Goal: Task Accomplishment & Management: Manage account settings

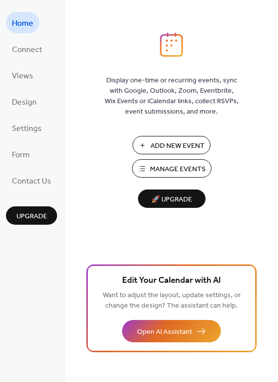
click at [139, 163] on button "Manage Events" at bounding box center [171, 168] width 79 height 18
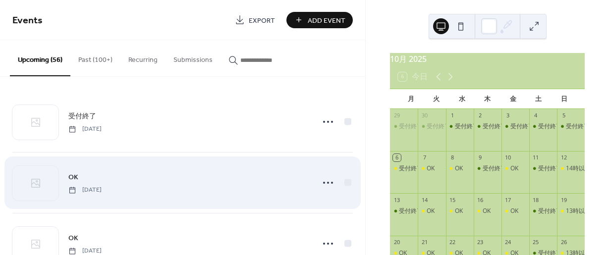
click at [183, 168] on div "OK [DATE]" at bounding box center [182, 183] width 341 height 60
click at [321, 180] on icon at bounding box center [328, 183] width 16 height 16
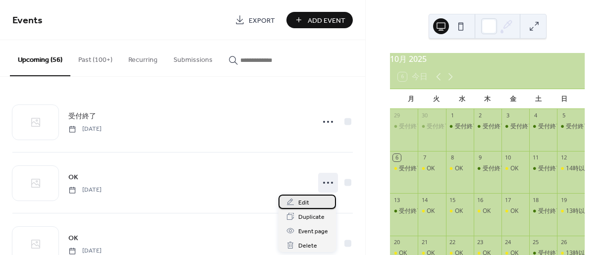
click at [301, 199] on span "Edit" at bounding box center [303, 203] width 11 height 10
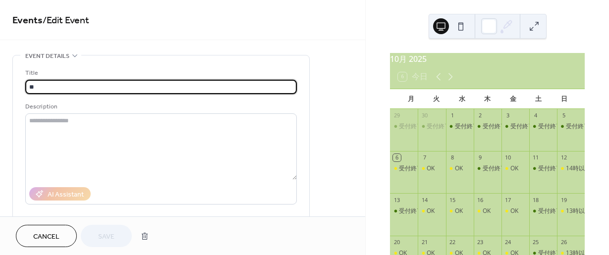
drag, startPoint x: 40, startPoint y: 82, endPoint x: 8, endPoint y: 84, distance: 31.3
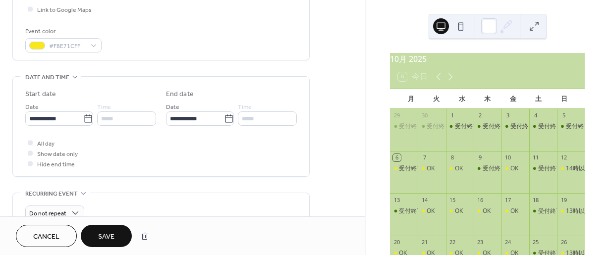
scroll to position [248, 0]
type input "****"
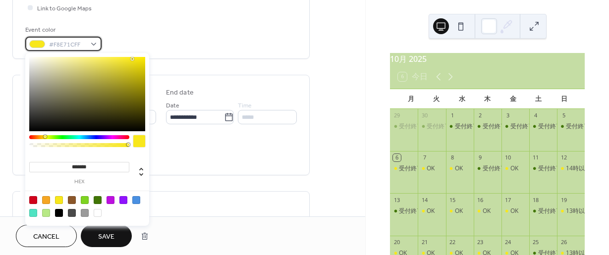
click at [94, 44] on div "#F8E71CFF" at bounding box center [63, 44] width 76 height 14
click at [98, 200] on div at bounding box center [98, 200] width 8 height 8
type input "*******"
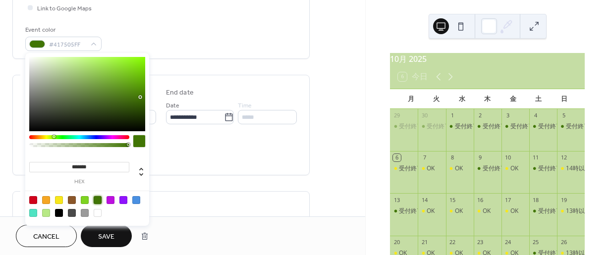
click at [327, 148] on div "**********" at bounding box center [182, 110] width 365 height 607
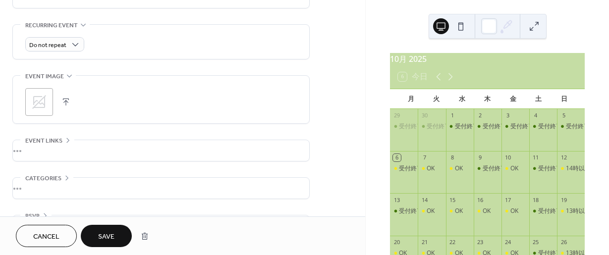
scroll to position [445, 0]
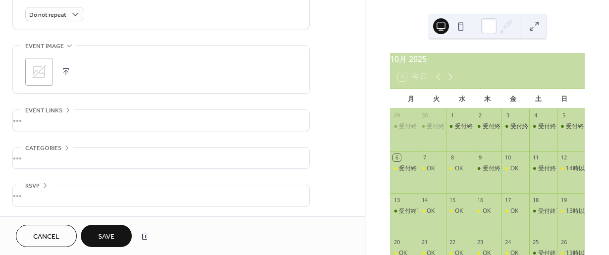
click at [105, 235] on span "Save" at bounding box center [106, 237] width 16 height 10
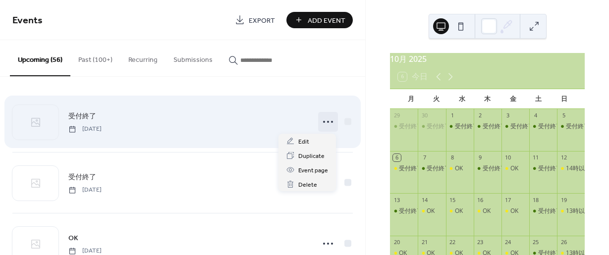
click at [327, 119] on icon at bounding box center [328, 122] width 16 height 16
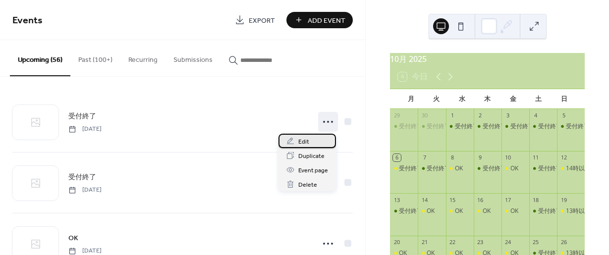
click at [302, 140] on span "Edit" at bounding box center [303, 142] width 11 height 10
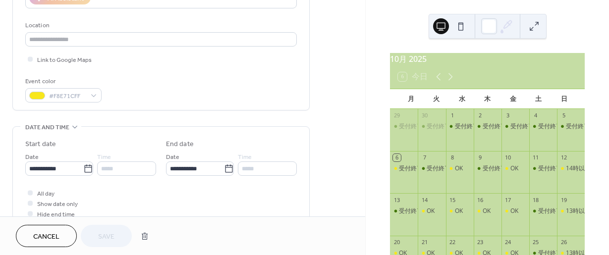
scroll to position [198, 0]
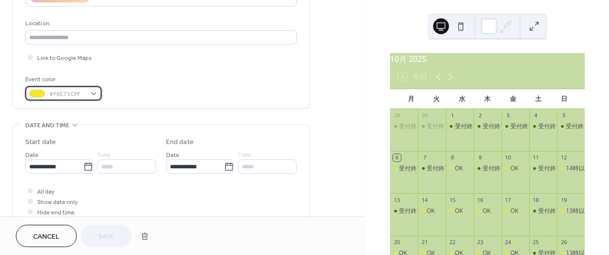
click at [89, 92] on div "#F8E71CFF" at bounding box center [63, 93] width 76 height 14
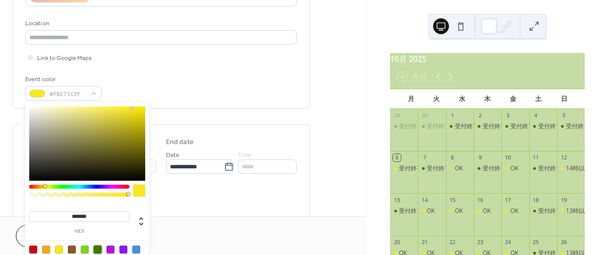
click at [99, 250] on div at bounding box center [98, 250] width 8 height 8
type input "*******"
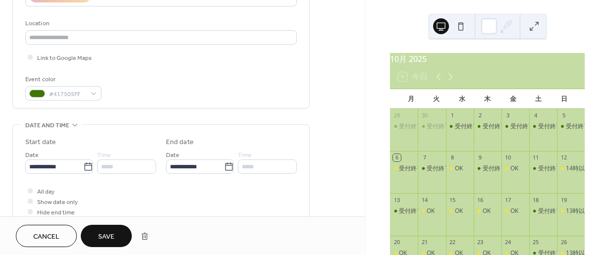
click at [277, 224] on div "Cancel Save" at bounding box center [182, 236] width 365 height 39
click at [110, 232] on span "Save" at bounding box center [106, 237] width 16 height 10
